Goal: Navigation & Orientation: Find specific page/section

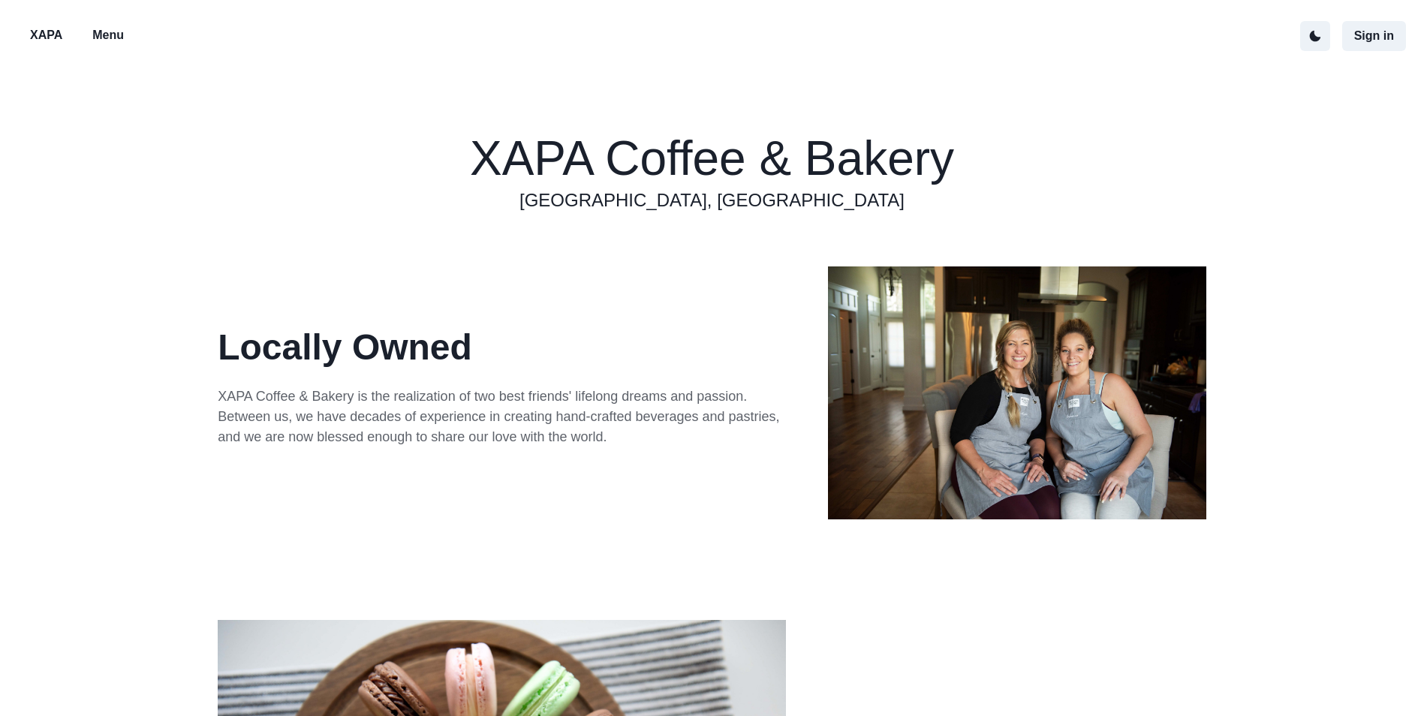
click at [47, 37] on p "XAPA" at bounding box center [46, 35] width 32 height 18
click at [115, 38] on p "Menu" at bounding box center [108, 35] width 32 height 18
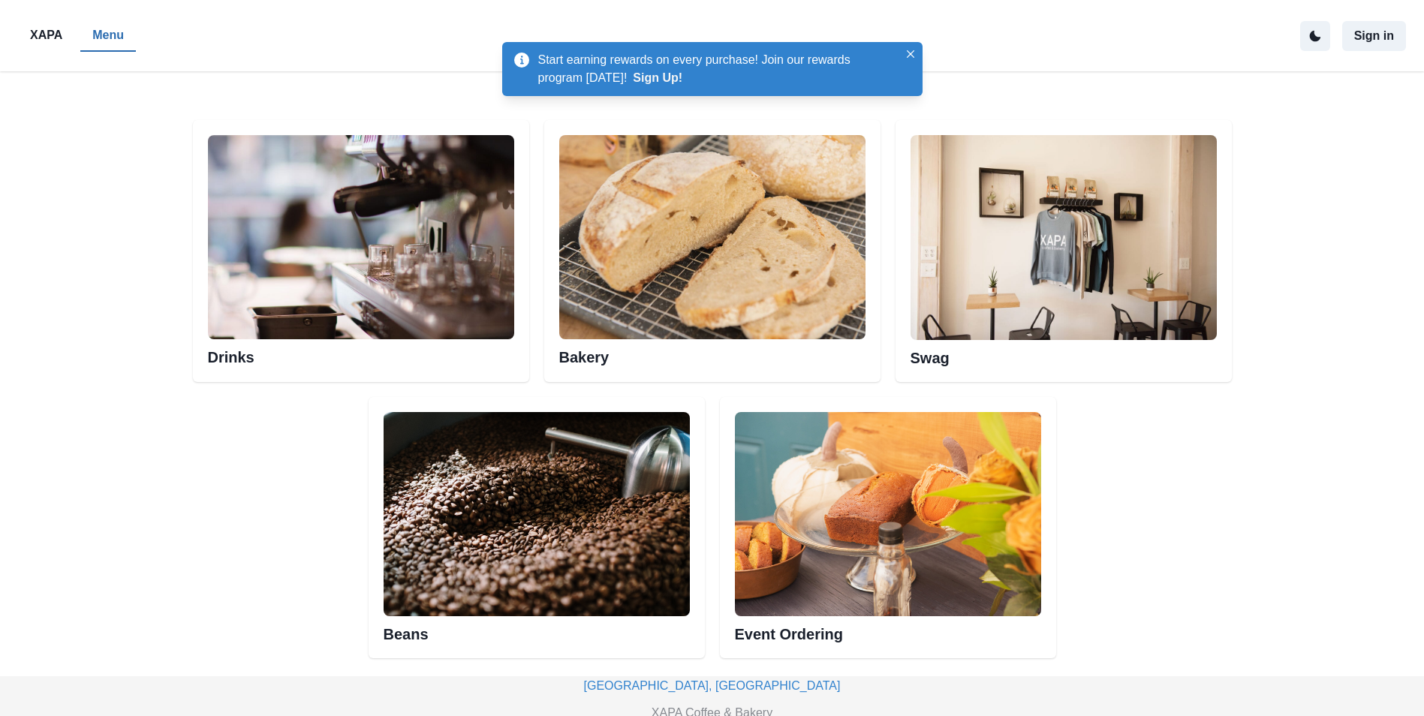
scroll to position [840, 0]
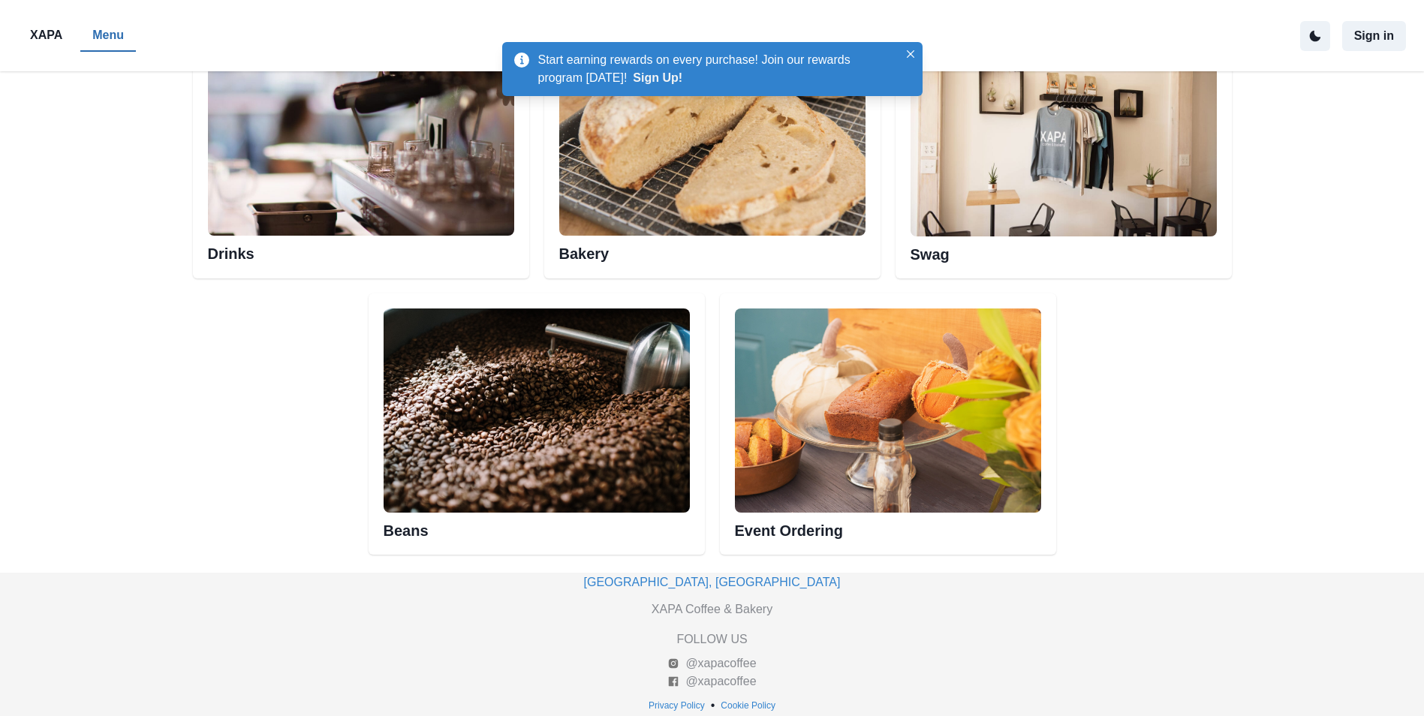
click at [532, 425] on img at bounding box center [537, 411] width 306 height 204
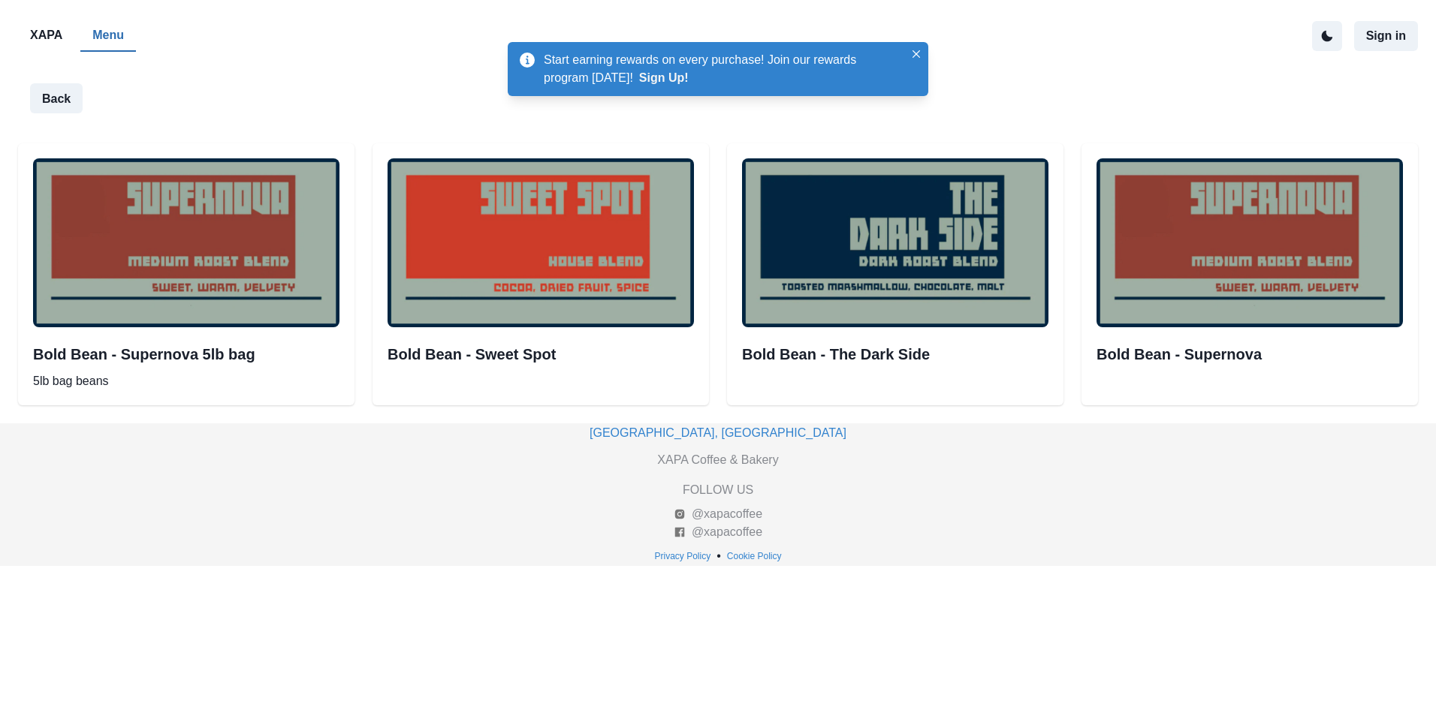
click at [258, 276] on img at bounding box center [186, 242] width 306 height 168
click at [189, 357] on h2 "Bold Bean - Supernova 5lb bag" at bounding box center [186, 354] width 306 height 18
click at [492, 355] on h2 "Bold Bean - Sweet Spot" at bounding box center [540, 354] width 306 height 18
click at [565, 243] on img at bounding box center [540, 242] width 306 height 168
click at [835, 273] on img at bounding box center [895, 242] width 306 height 168
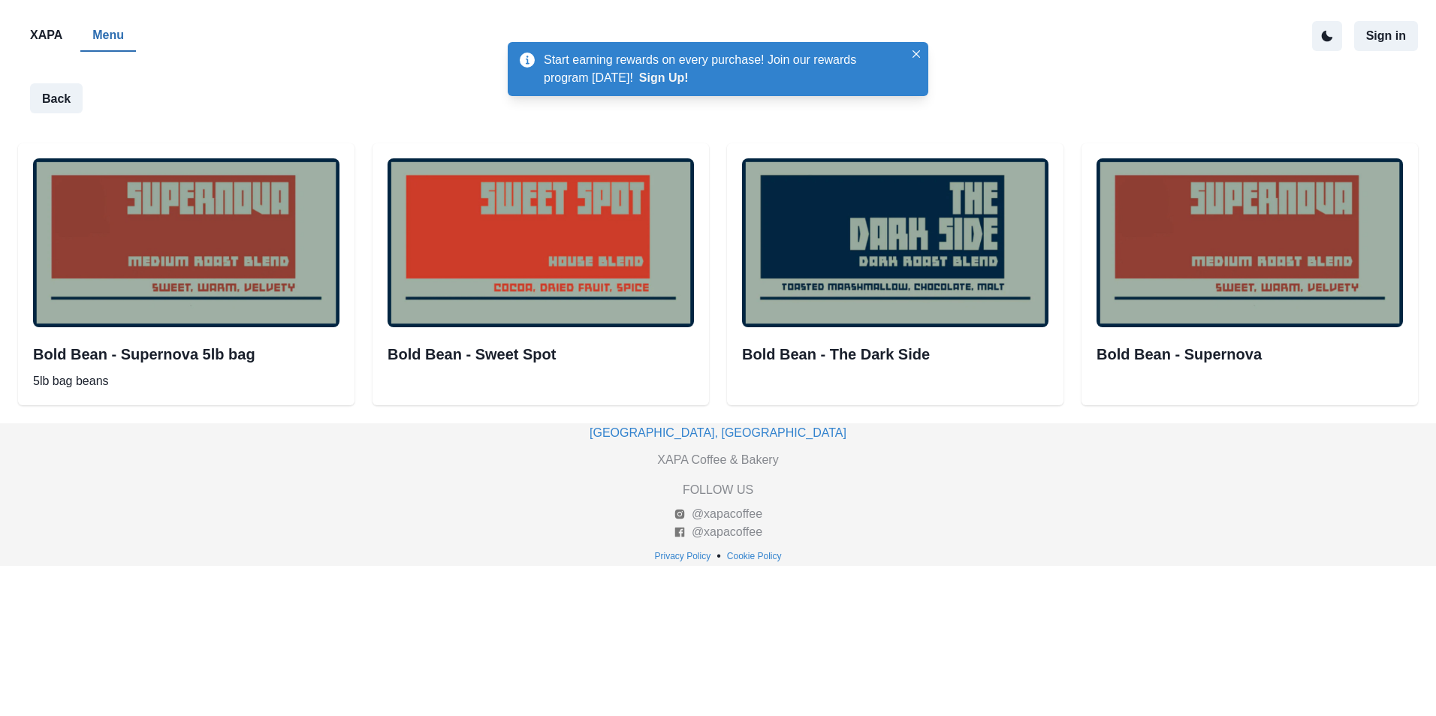
click at [875, 354] on h2 "Bold Bean - The Dark Side" at bounding box center [895, 354] width 306 height 18
click at [1196, 360] on h2 "Bold Bean - Supernova" at bounding box center [1249, 354] width 306 height 18
click at [91, 386] on p "5lb bag beans" at bounding box center [186, 381] width 306 height 18
click at [47, 100] on button "Back" at bounding box center [56, 98] width 53 height 30
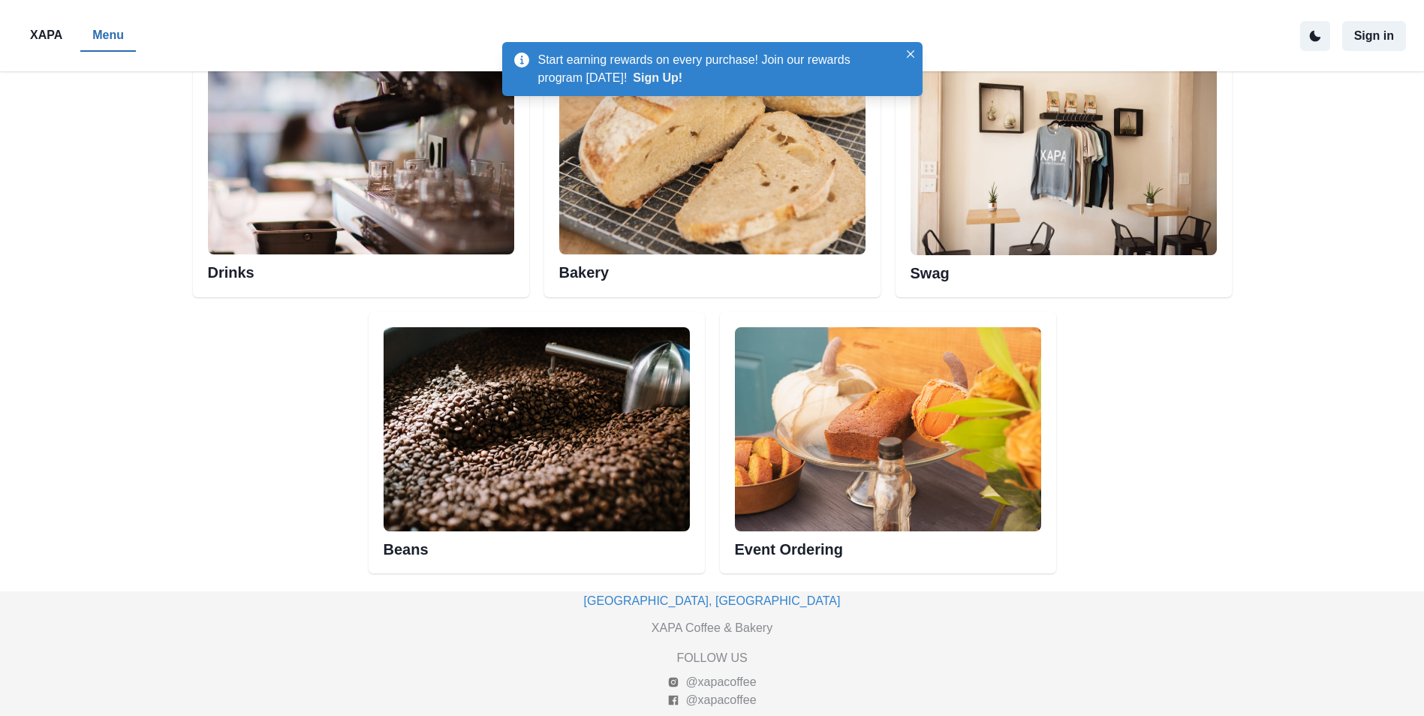
scroll to position [826, 0]
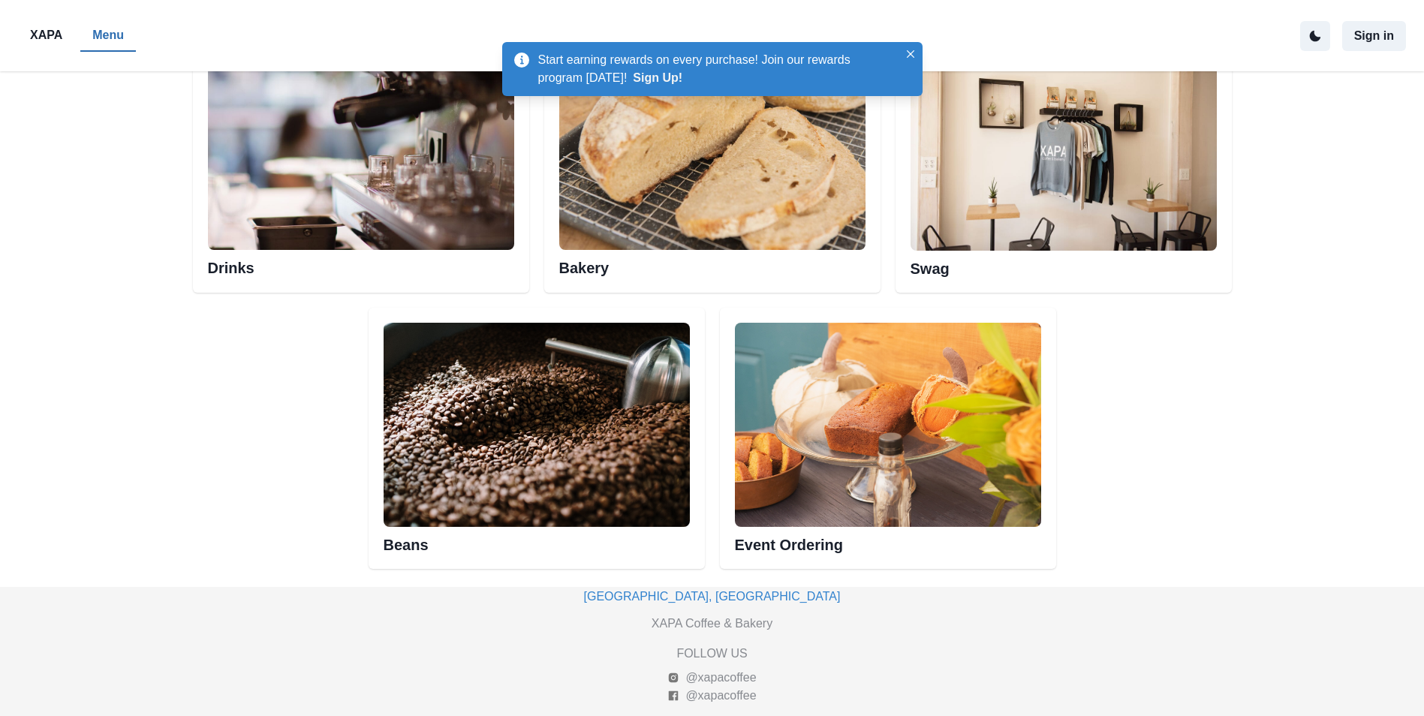
click at [346, 185] on img at bounding box center [361, 148] width 306 height 204
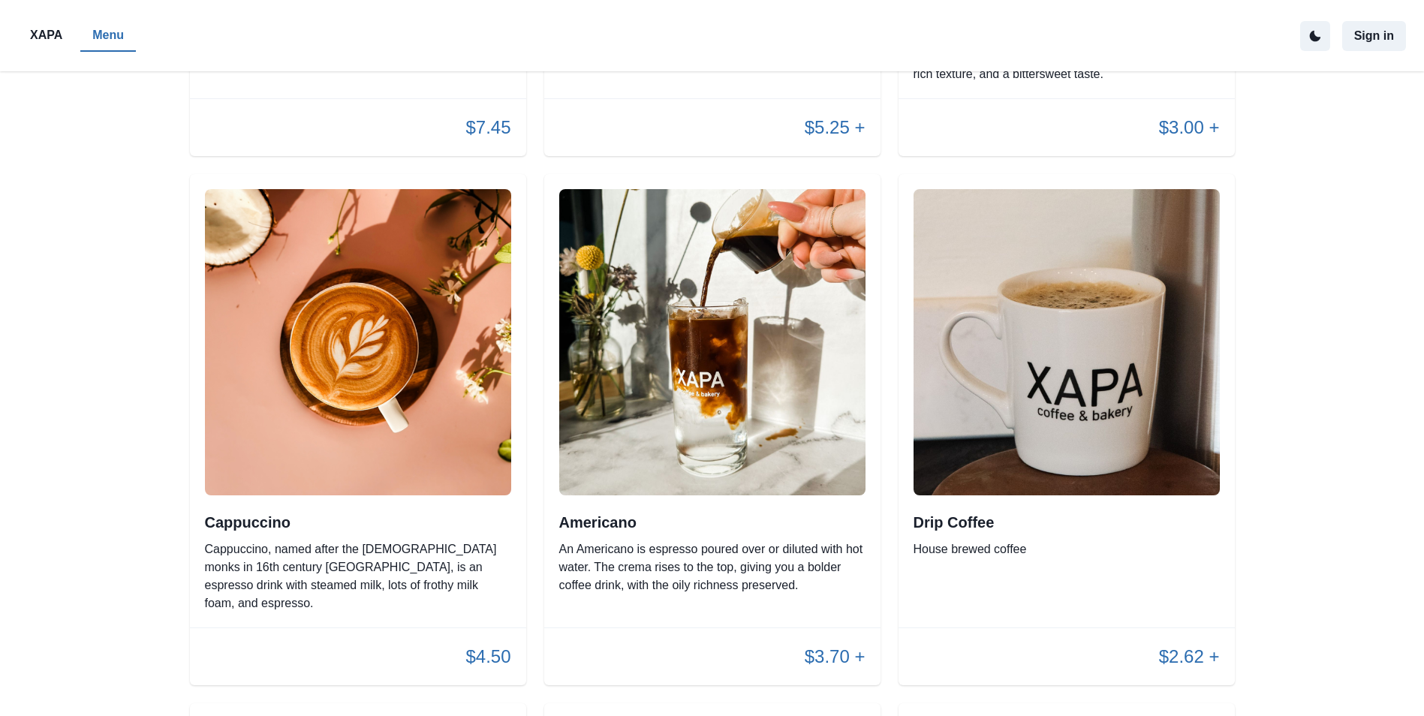
scroll to position [501, 0]
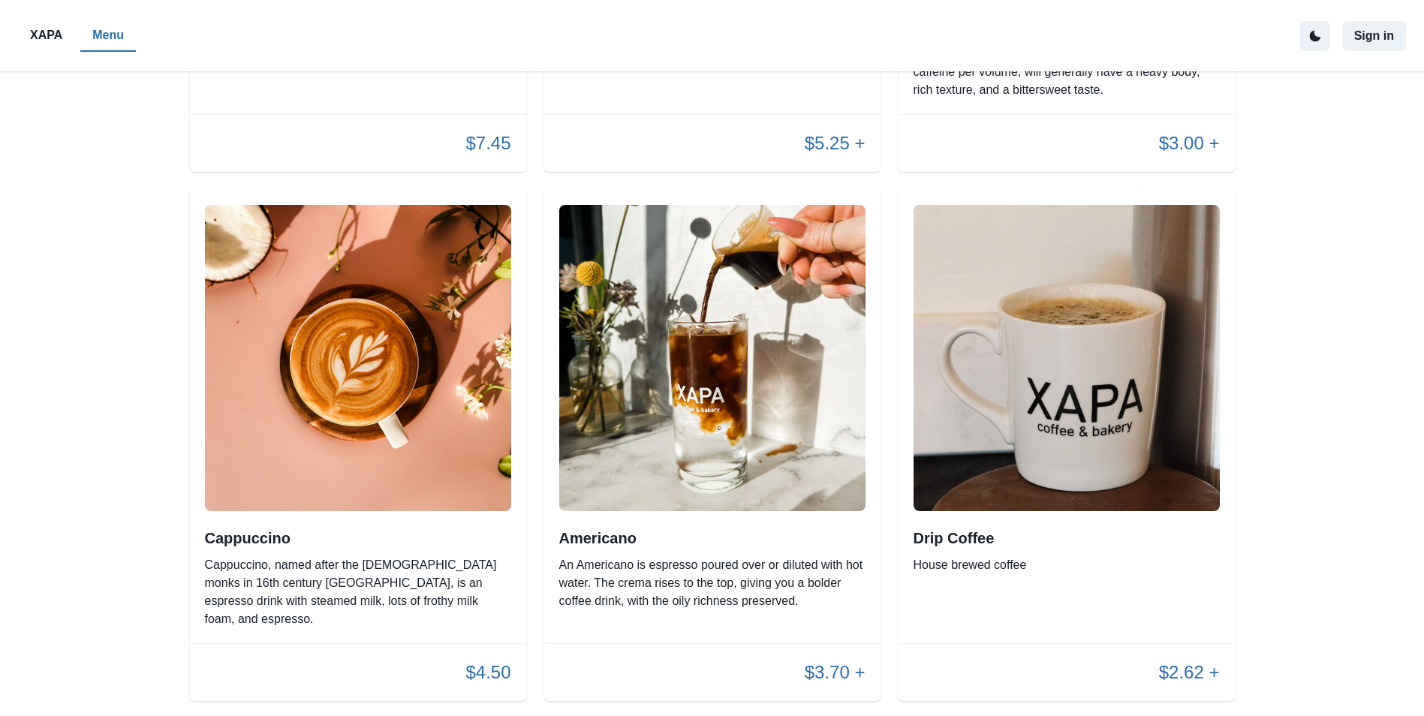
click at [1014, 515] on div "Drip Coffee House brewed coffee" at bounding box center [1067, 417] width 336 height 454
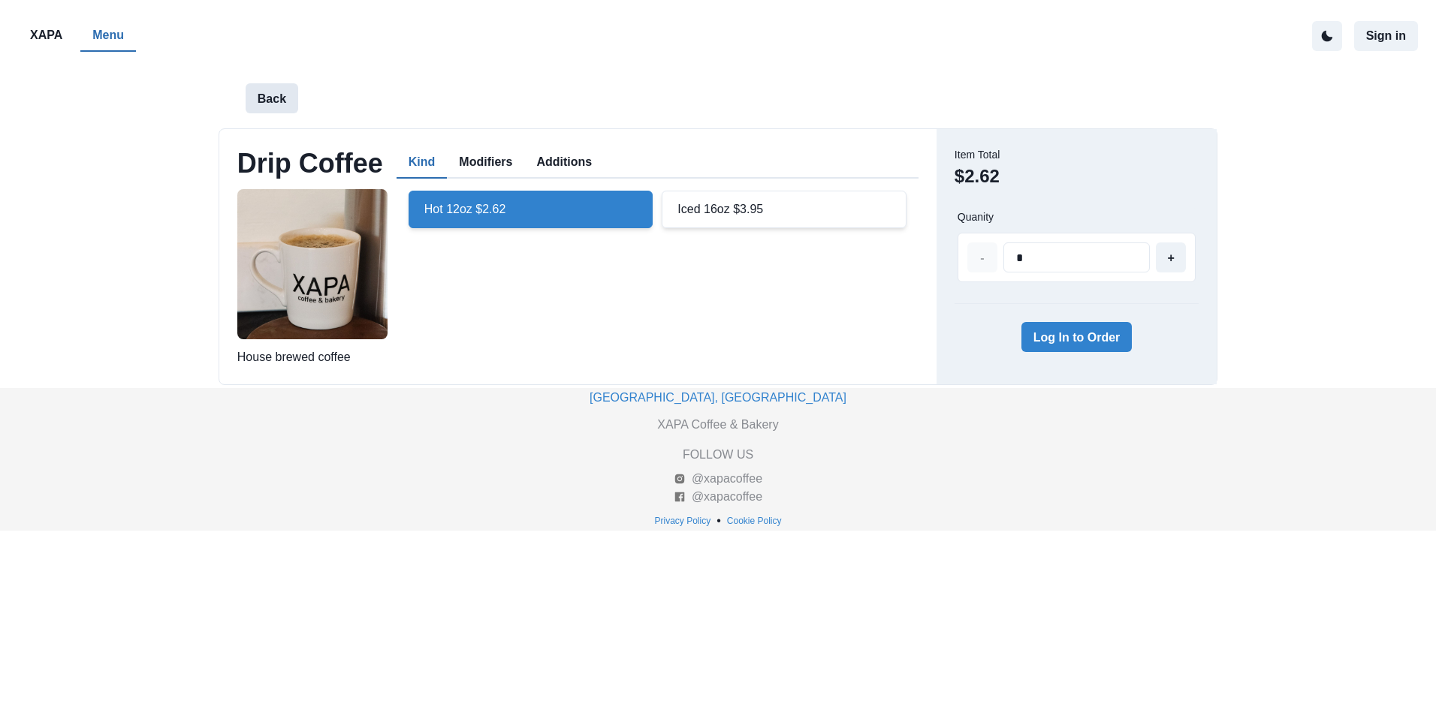
click at [264, 93] on button "Back" at bounding box center [272, 98] width 53 height 30
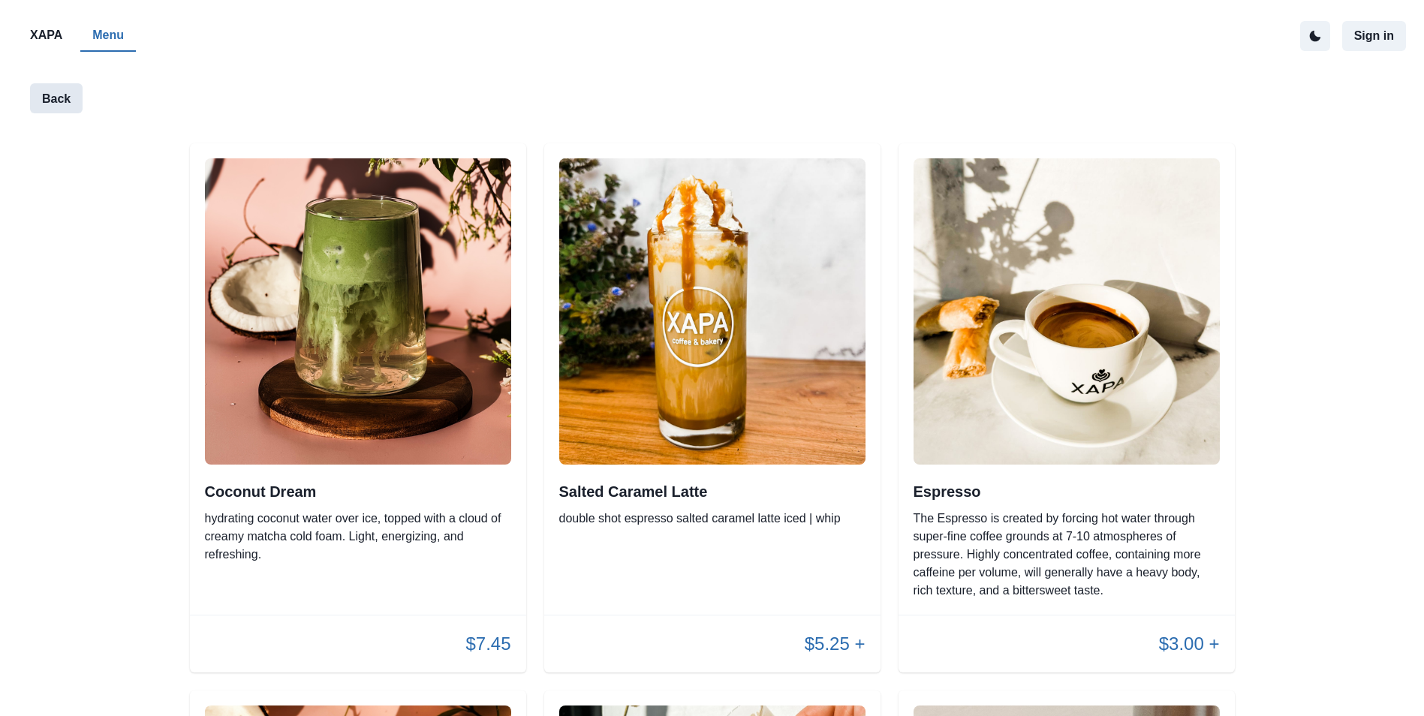
click at [52, 104] on button "Back" at bounding box center [56, 98] width 53 height 30
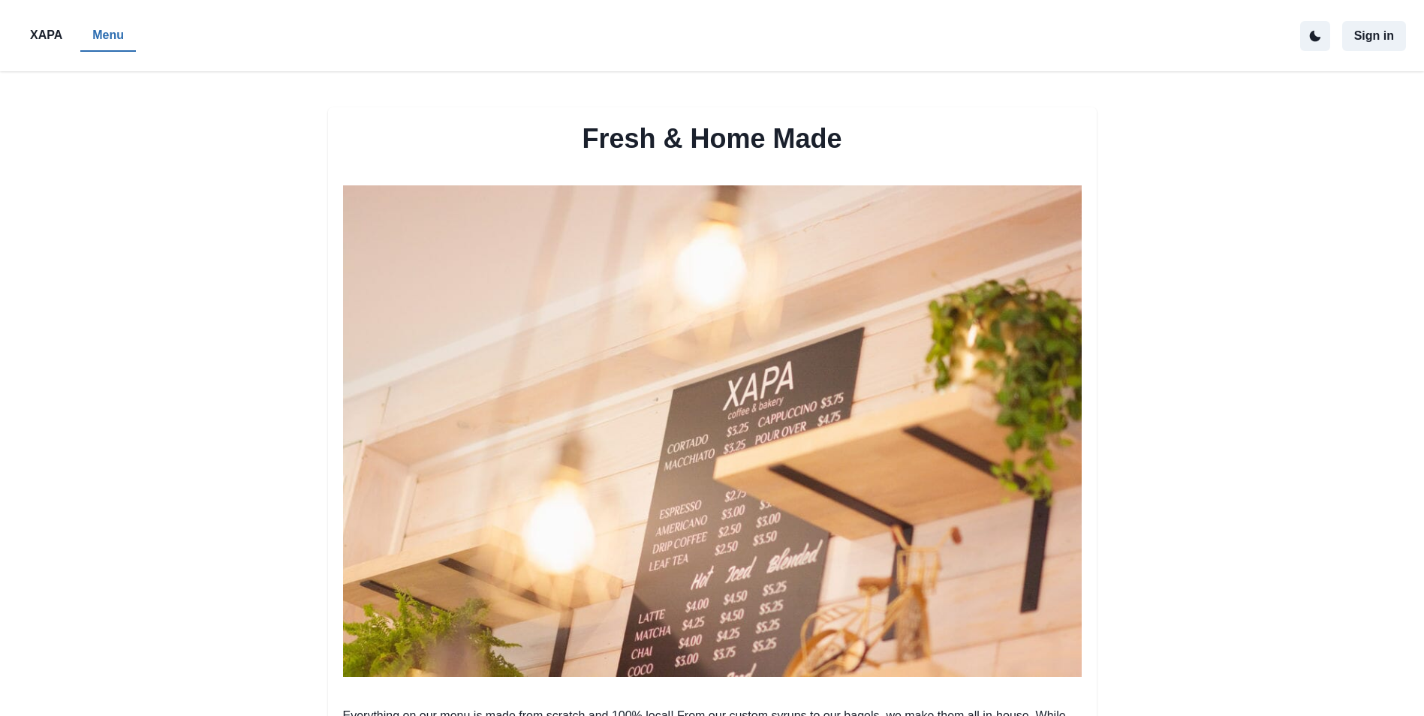
scroll to position [826, 0]
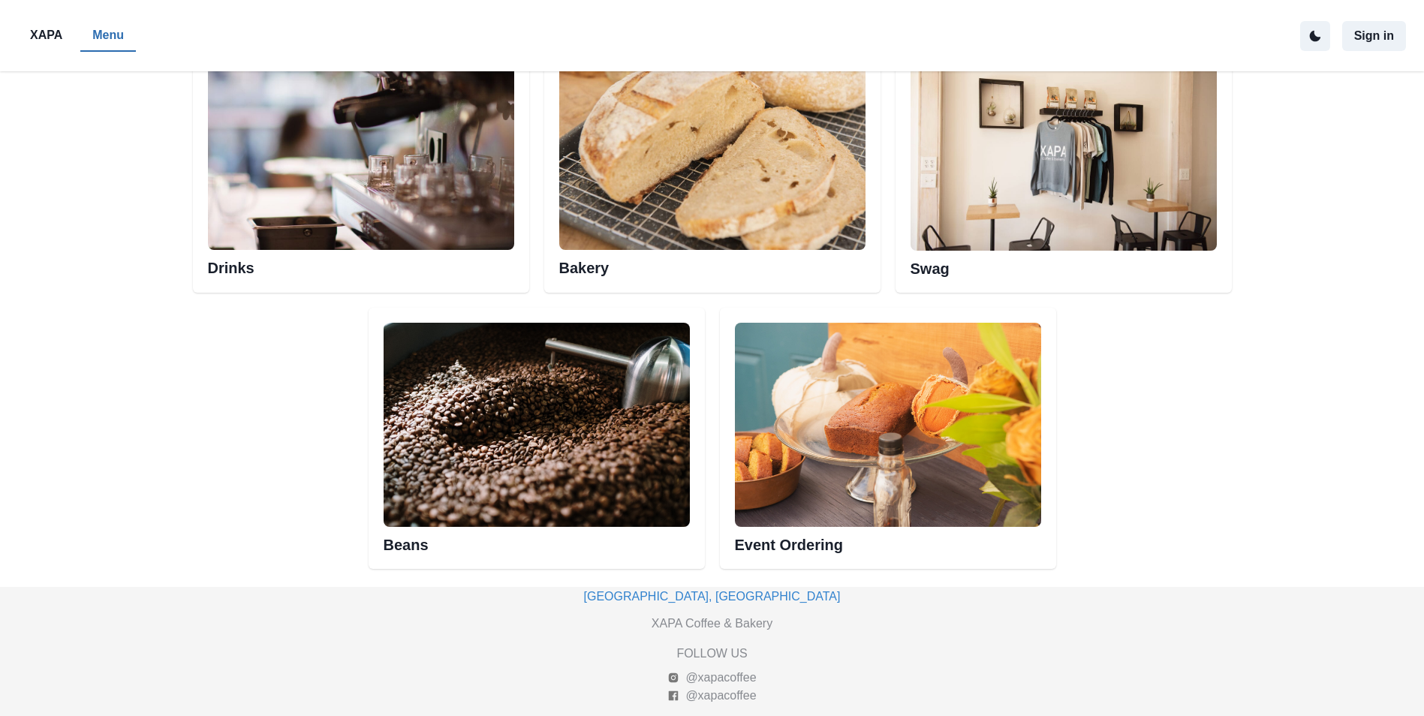
click at [553, 462] on img at bounding box center [537, 425] width 306 height 204
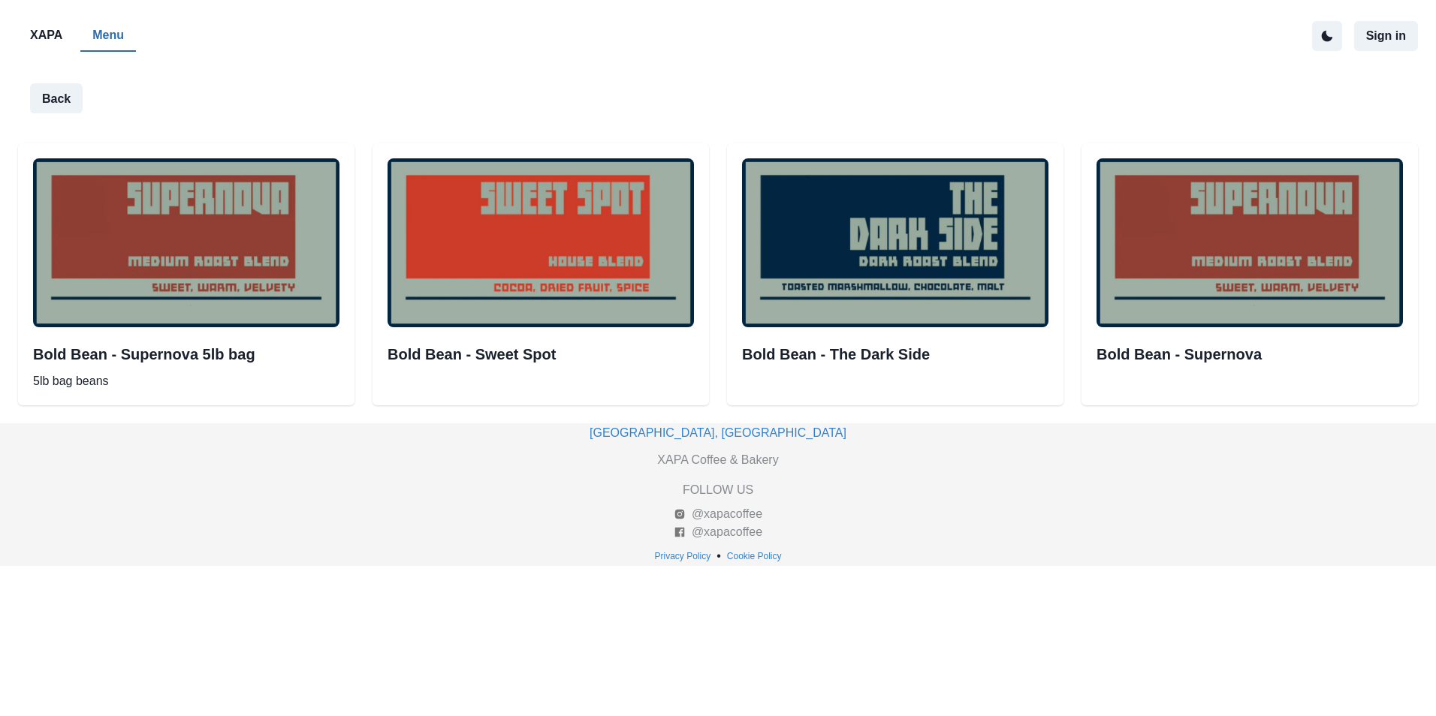
click at [907, 263] on img at bounding box center [895, 242] width 306 height 168
click at [1327, 34] on icon "active dark theme mode" at bounding box center [1326, 36] width 11 height 11
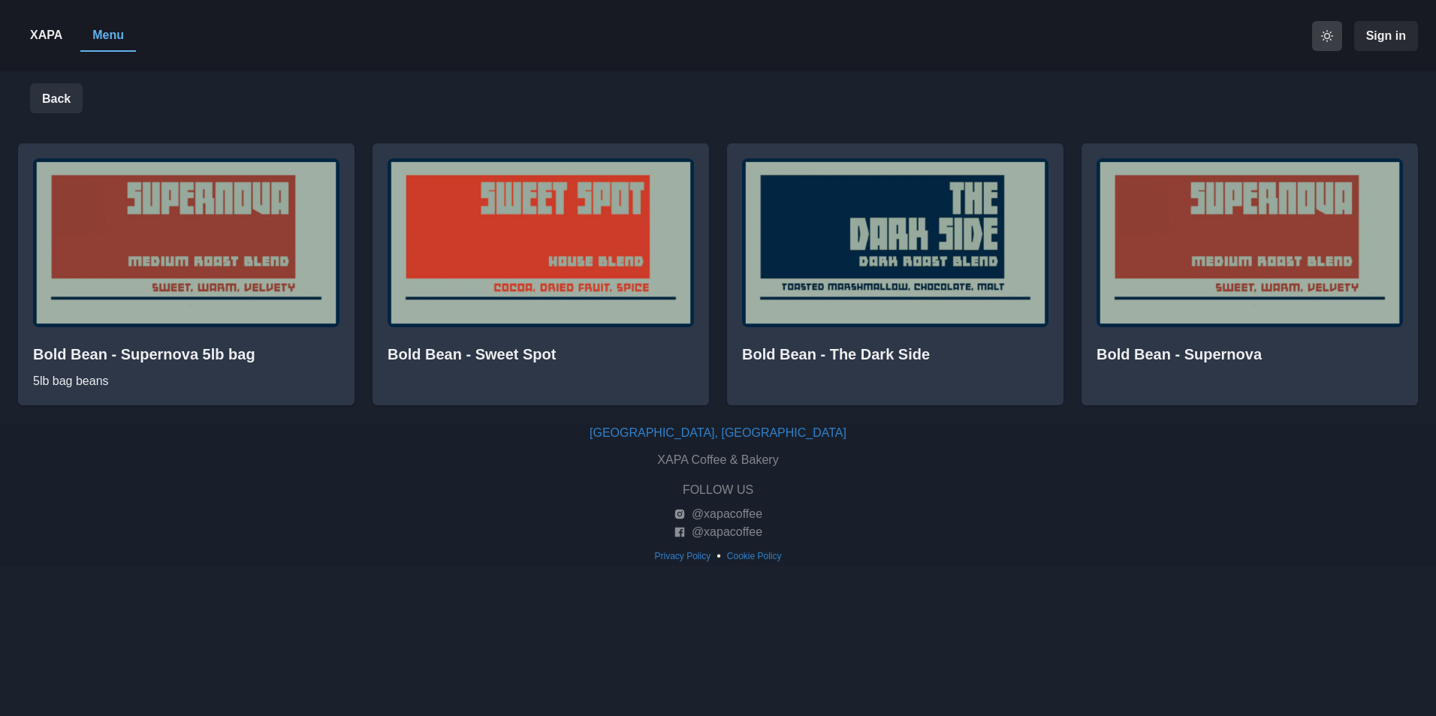
click at [1327, 34] on icon "active light theme mode" at bounding box center [1327, 36] width 12 height 12
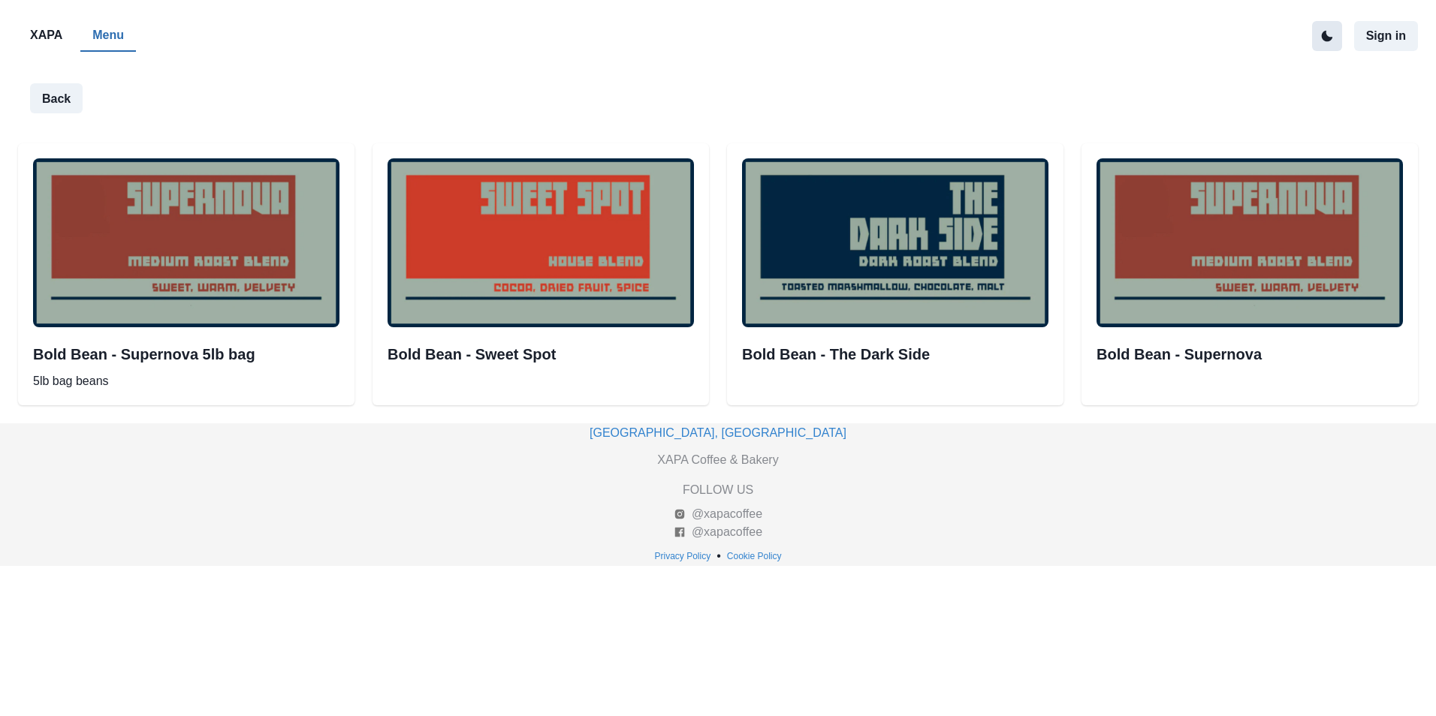
click at [1141, 295] on img at bounding box center [1249, 242] width 306 height 168
click at [61, 101] on button "Back" at bounding box center [56, 98] width 53 height 30
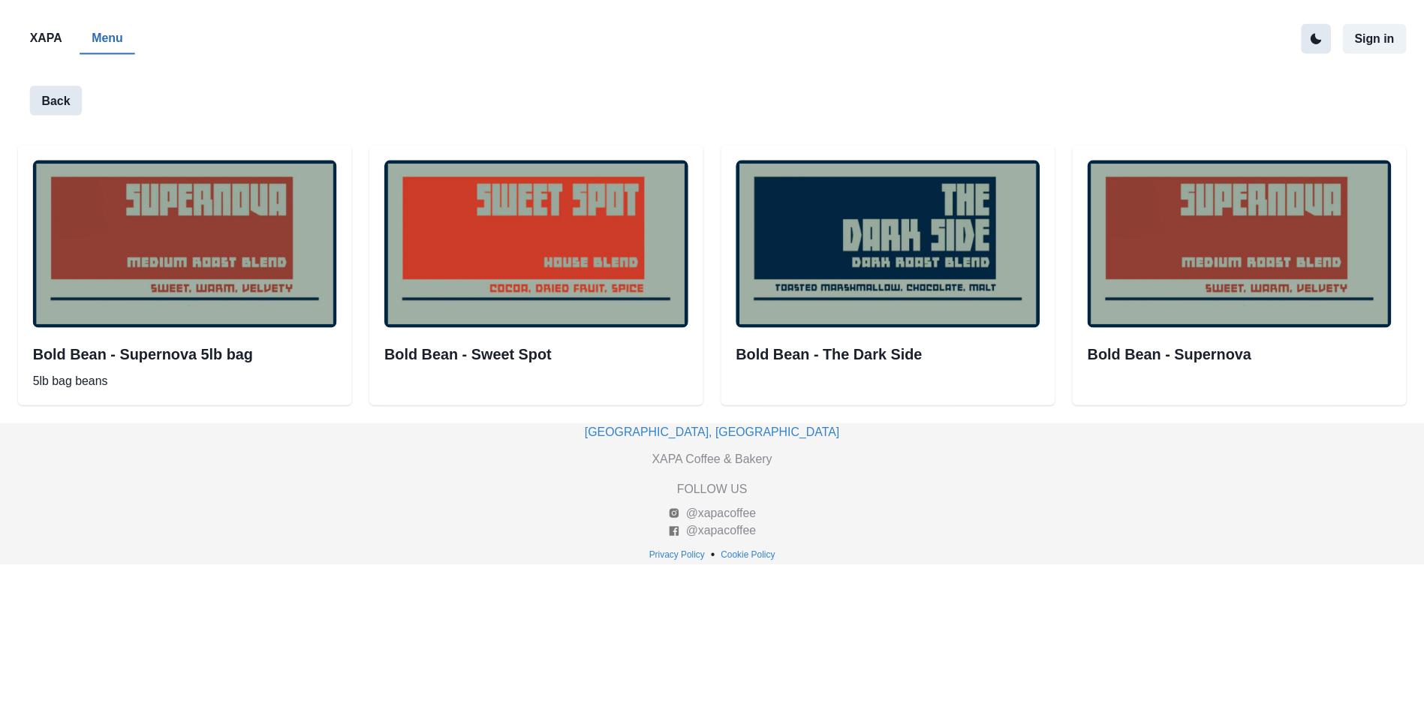
scroll to position [826, 0]
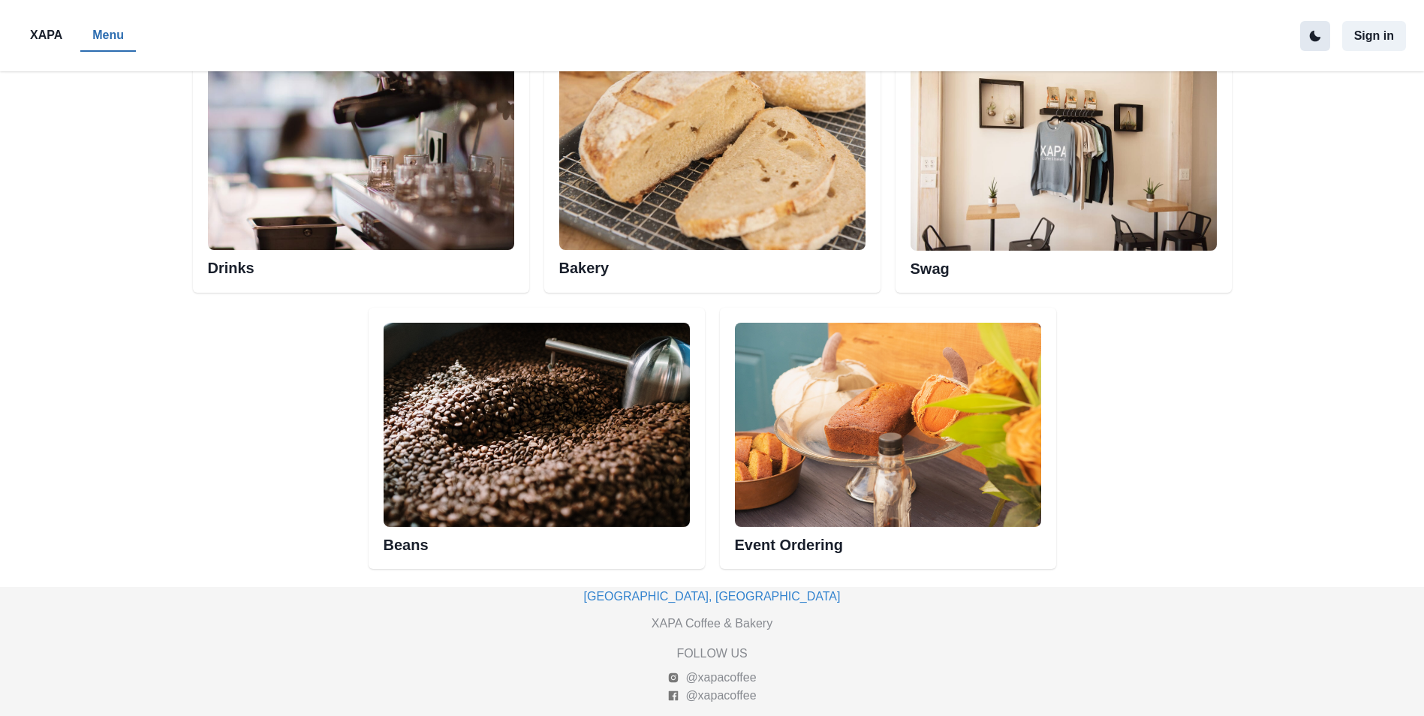
click at [105, 32] on p "Menu" at bounding box center [108, 35] width 32 height 18
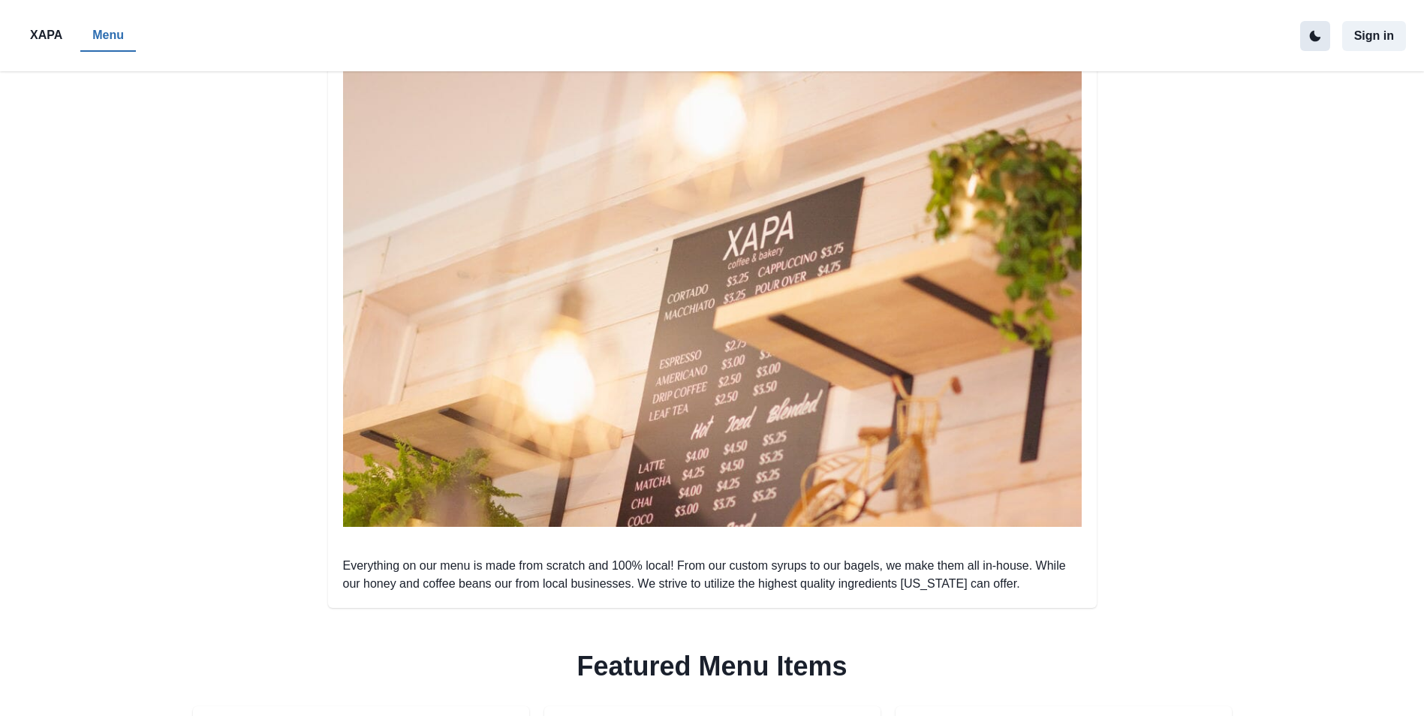
scroll to position [0, 0]
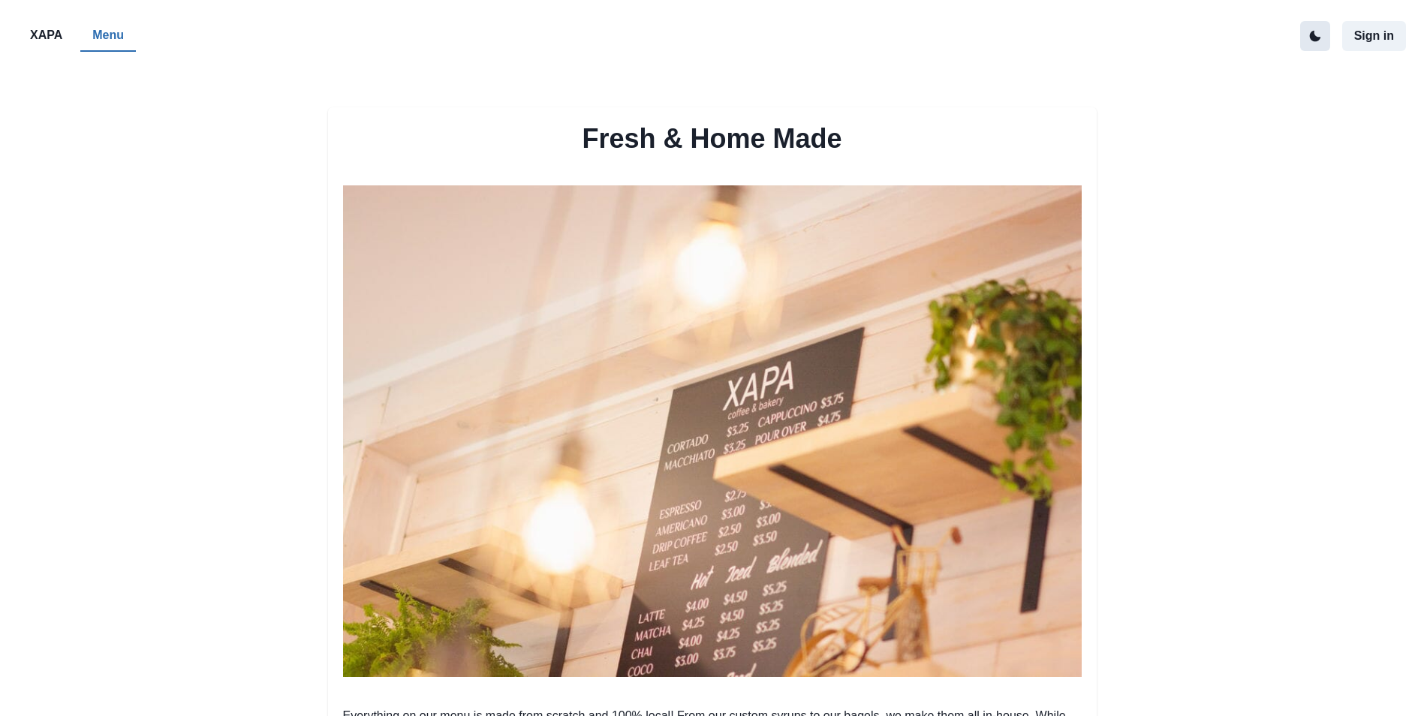
click at [101, 41] on p "Menu" at bounding box center [108, 35] width 32 height 18
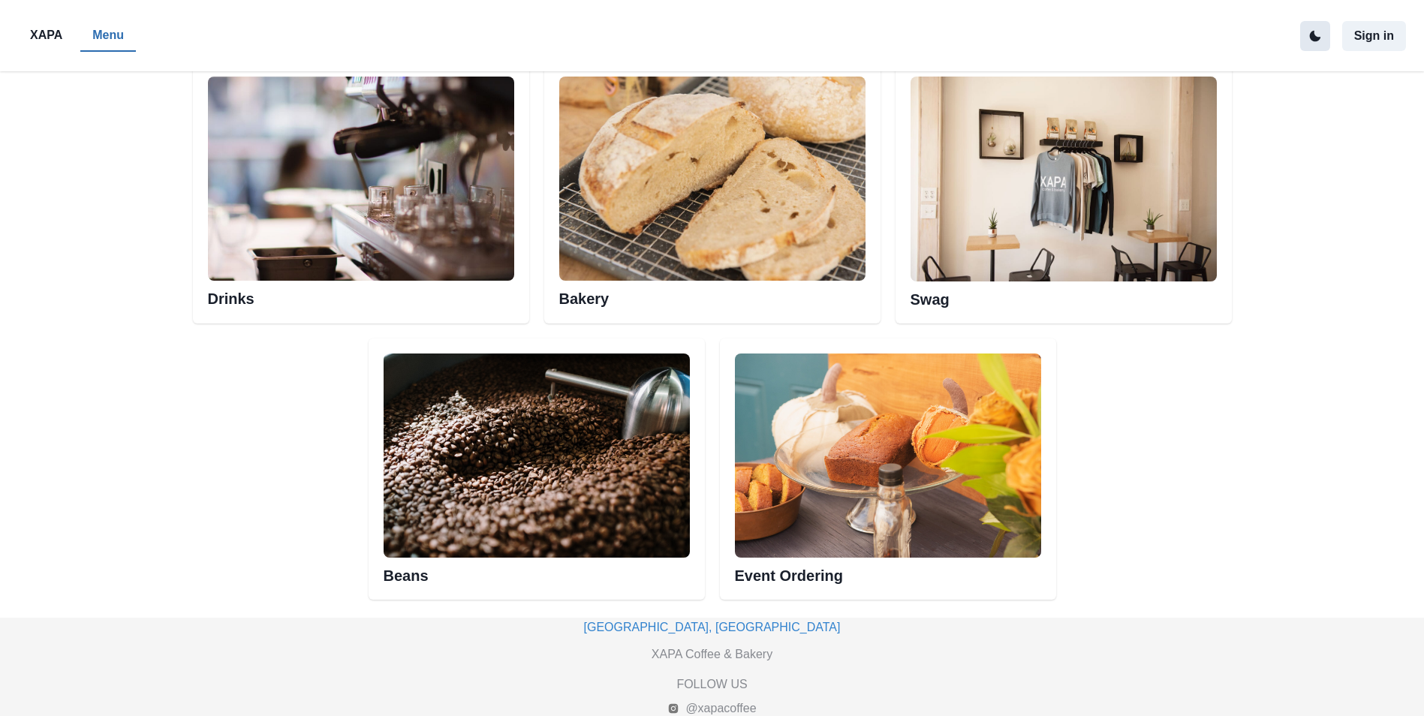
scroll to position [840, 0]
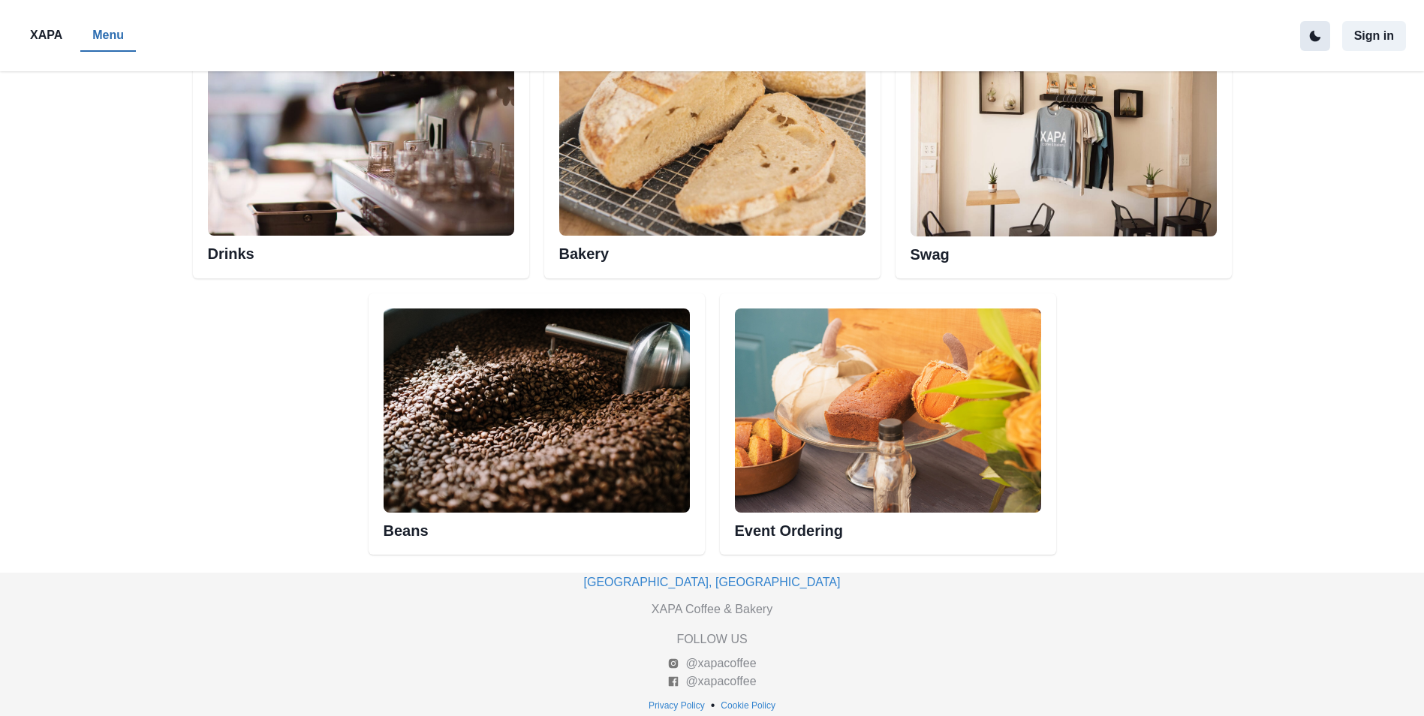
click at [1101, 152] on img at bounding box center [1064, 134] width 306 height 205
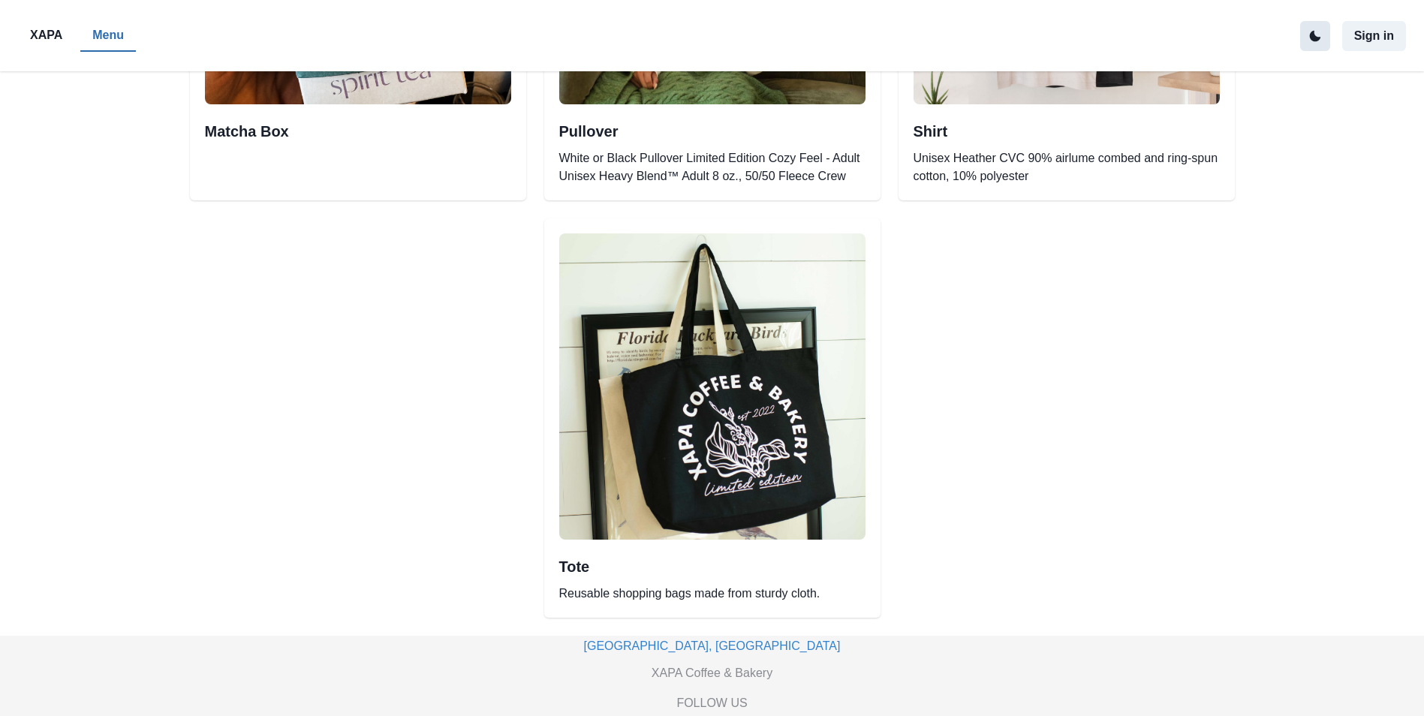
scroll to position [375, 0]
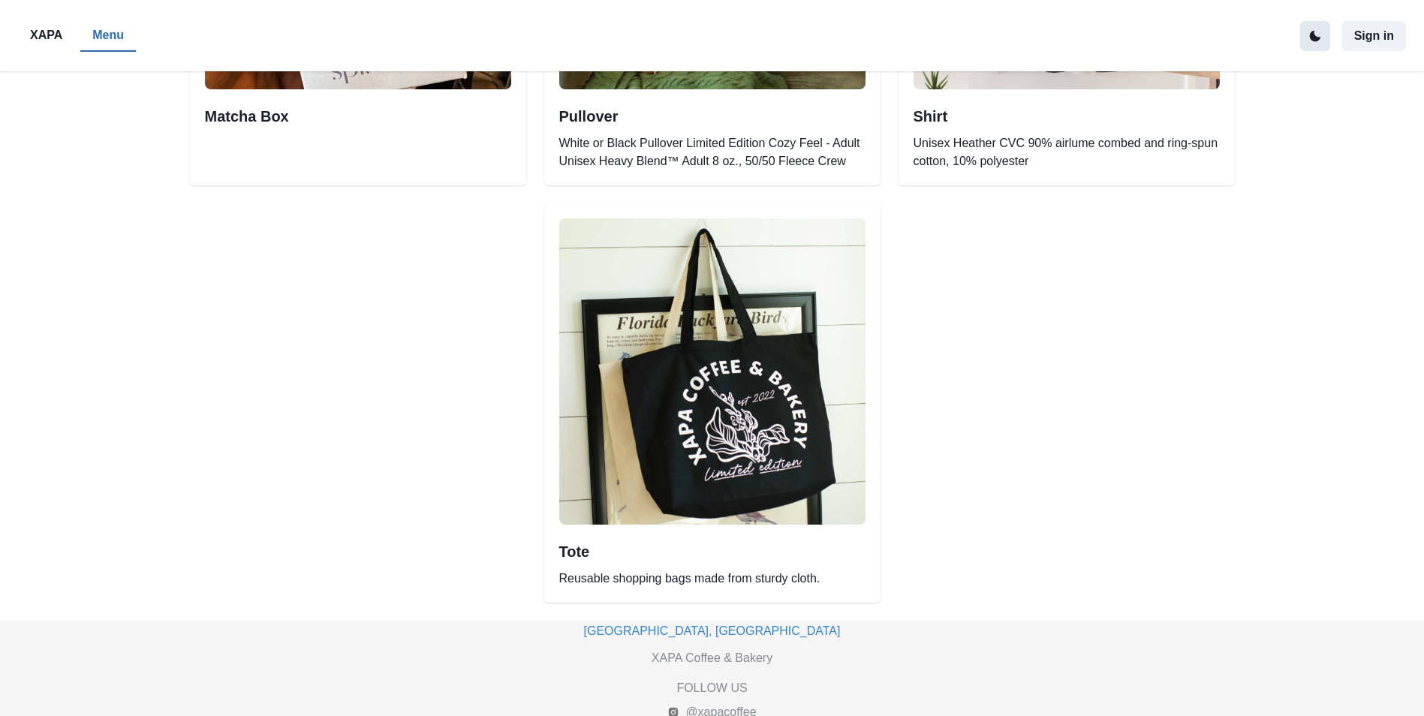
click at [51, 35] on p "XAPA" at bounding box center [46, 35] width 32 height 18
